Goal: Information Seeking & Learning: Learn about a topic

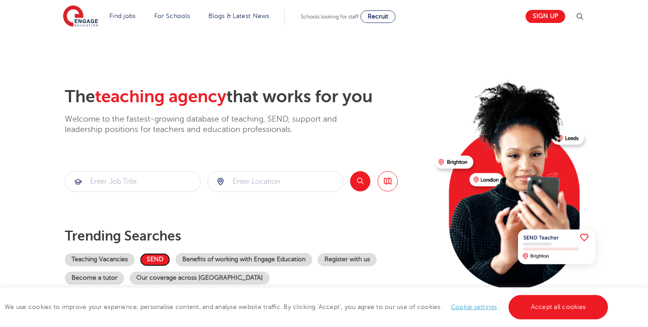
click at [148, 259] on link "SEND" at bounding box center [155, 259] width 30 height 13
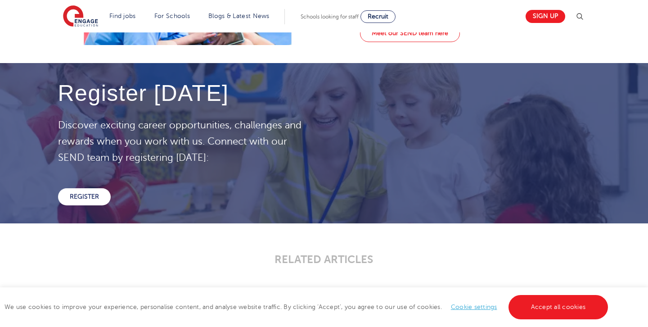
scroll to position [1201, 0]
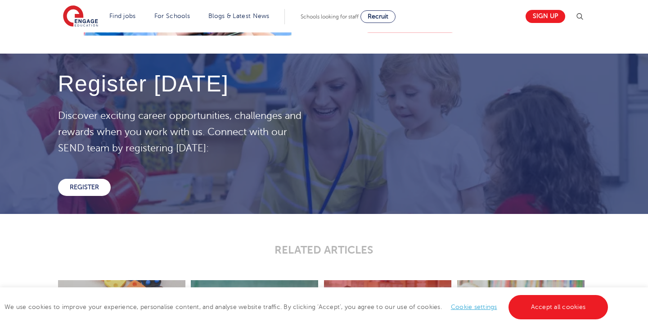
click at [408, 33] on link "Meet our SEND team here" at bounding box center [410, 24] width 100 height 17
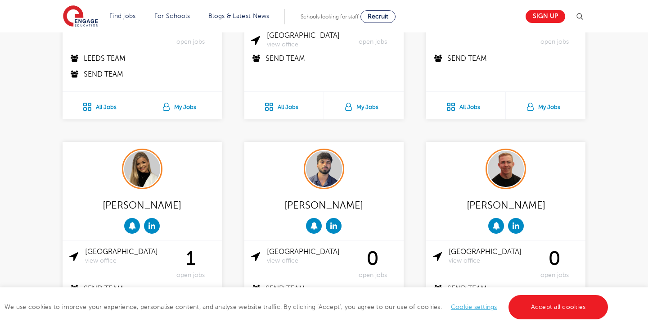
scroll to position [437, 0]
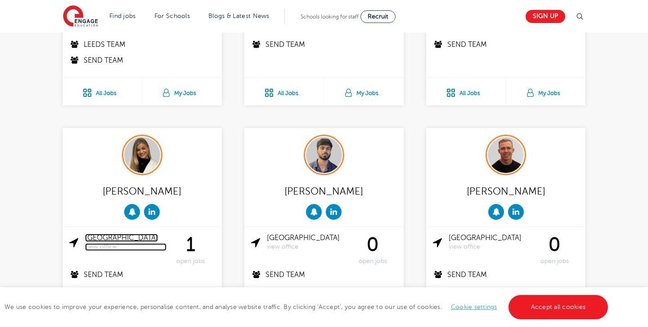
click at [95, 234] on link "London view office" at bounding box center [126, 242] width 82 height 17
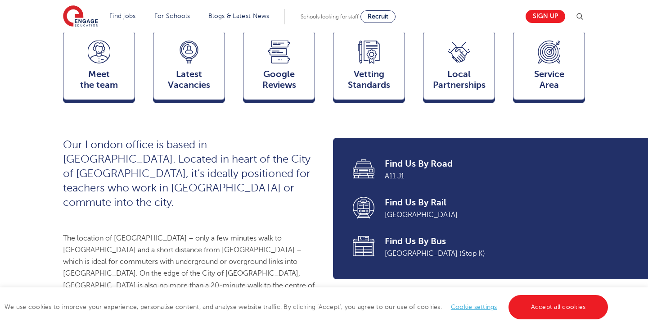
scroll to position [258, 0]
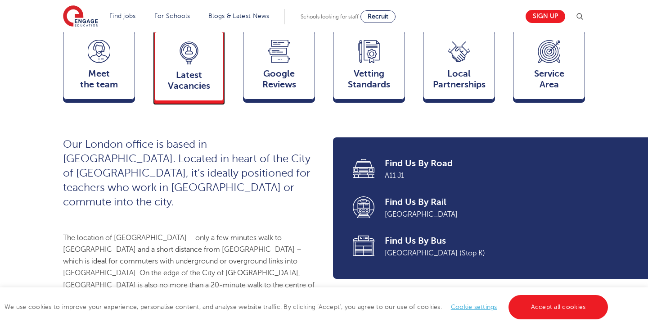
click at [180, 90] on span "Latest Vacancies" at bounding box center [188, 81] width 59 height 22
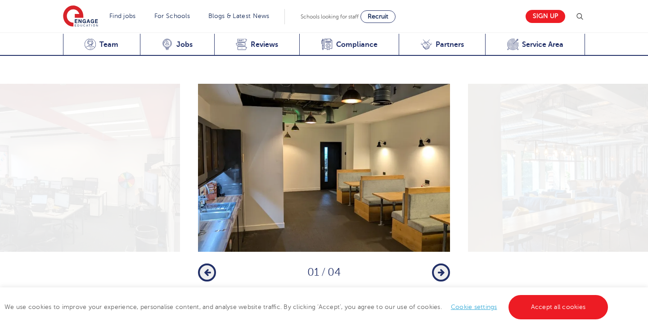
scroll to position [1193, 0]
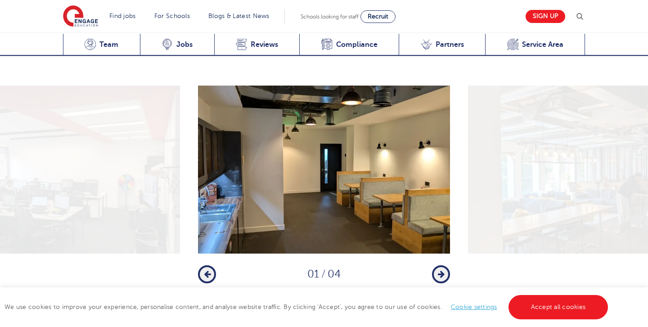
click at [444, 265] on button "Next" at bounding box center [441, 274] width 18 height 18
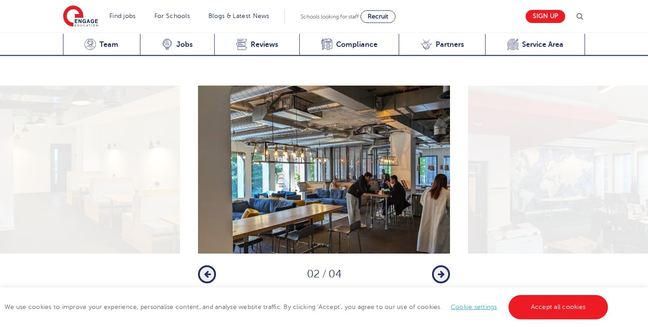
click at [444, 265] on button "Next" at bounding box center [441, 274] width 18 height 18
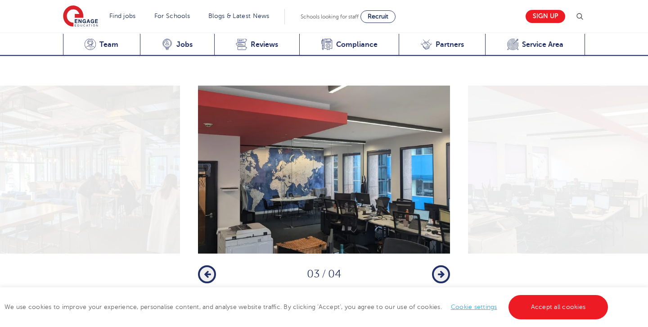
click at [444, 265] on button "Next" at bounding box center [441, 274] width 18 height 18
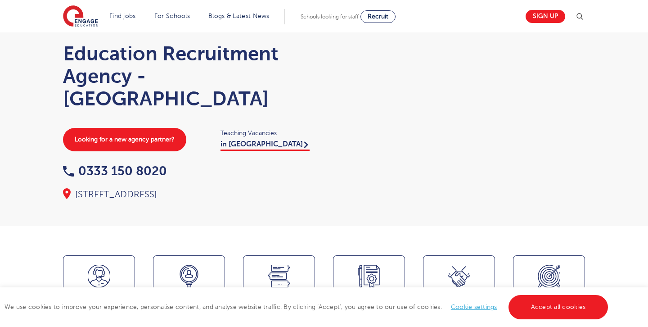
scroll to position [0, 0]
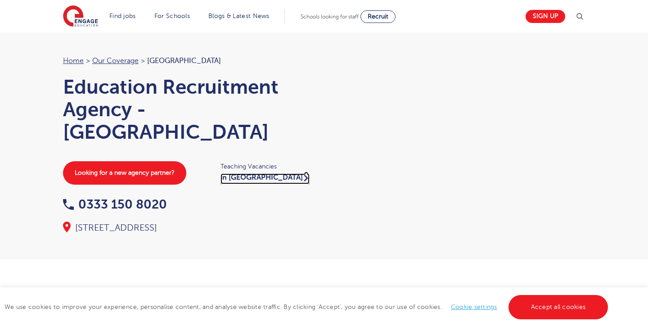
click at [243, 180] on link "in London" at bounding box center [265, 178] width 89 height 11
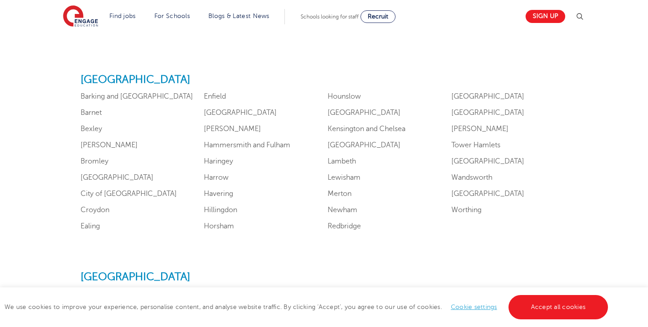
scroll to position [556, 0]
click at [95, 225] on link "Ealing" at bounding box center [90, 225] width 19 height 8
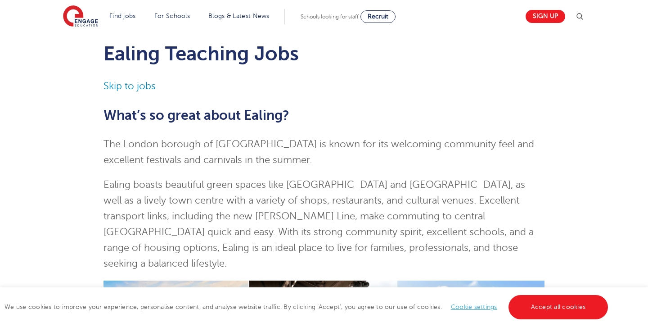
scroll to position [16, 0]
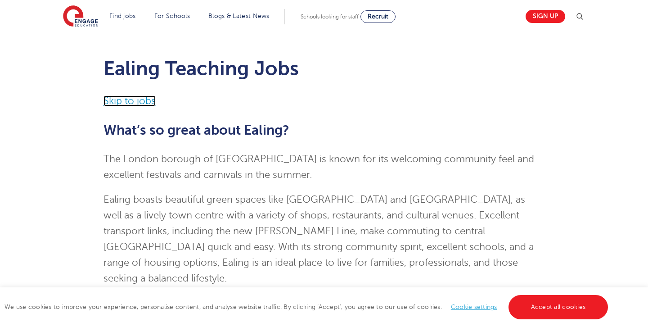
click at [141, 102] on link "Skip to jobs" at bounding box center [130, 100] width 52 height 11
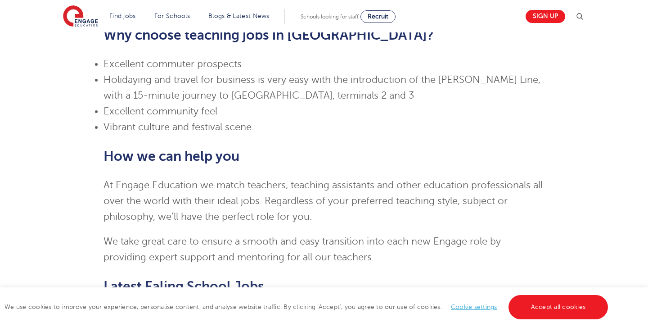
scroll to position [995, 0]
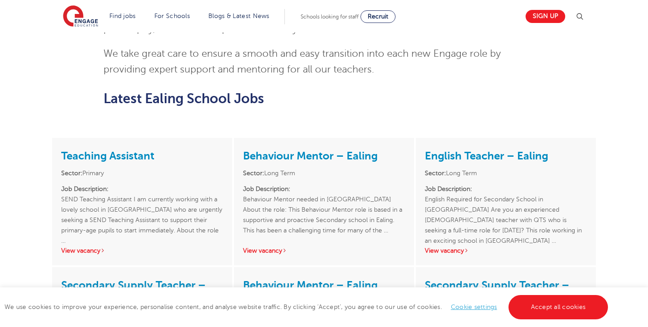
scroll to position [938, 0]
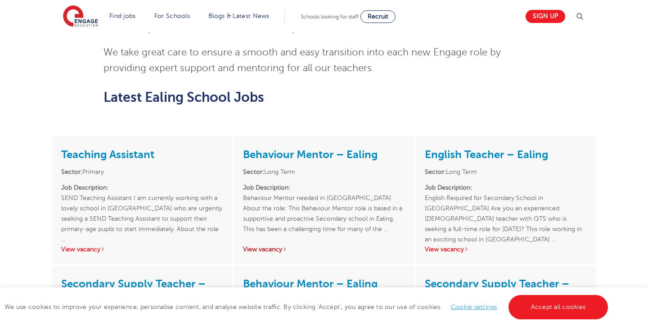
click at [256, 246] on link "View vacancy" at bounding box center [265, 249] width 44 height 7
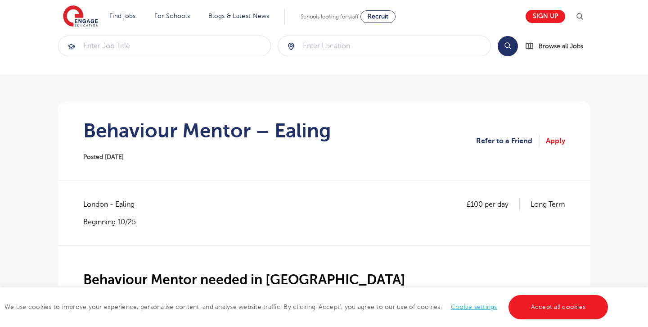
scroll to position [30, 0]
